Goal: Navigation & Orientation: Find specific page/section

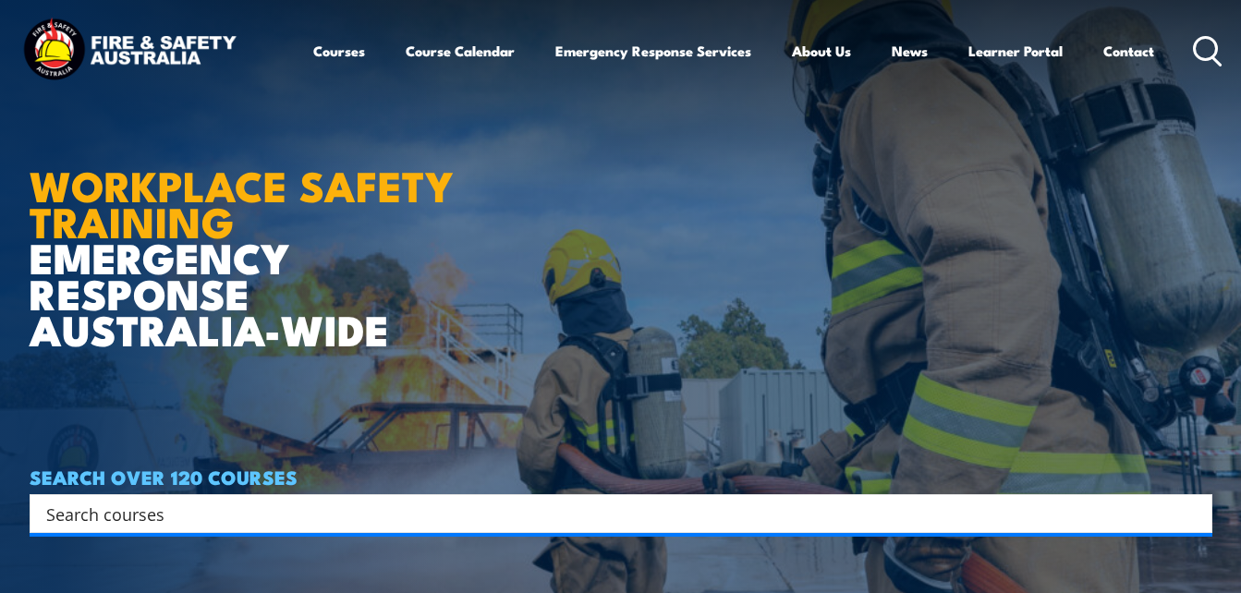
click at [1205, 47] on icon at bounding box center [1208, 51] width 30 height 30
